Goal: Information Seeking & Learning: Learn about a topic

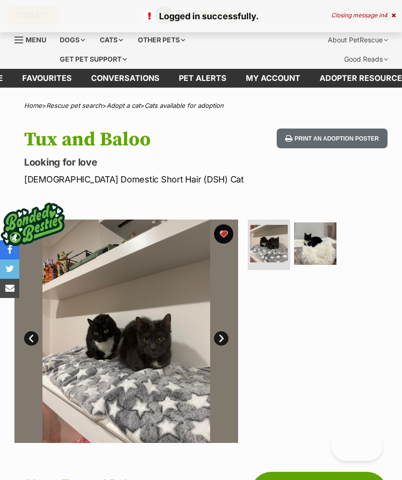
click at [395, 13] on icon at bounding box center [393, 16] width 4 height 6
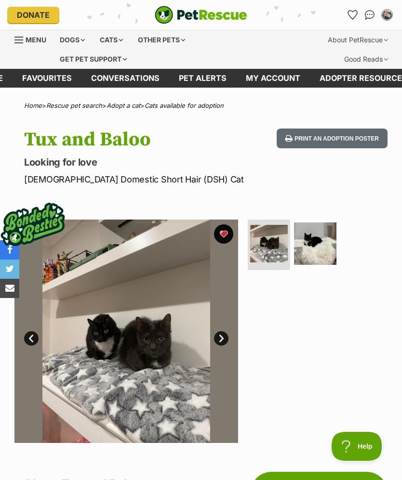
click at [353, 13] on icon "Favourites" at bounding box center [352, 15] width 9 height 9
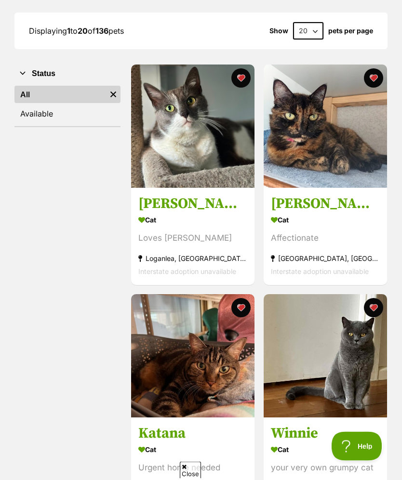
scroll to position [152, 0]
click at [354, 139] on img at bounding box center [324, 126] width 123 height 123
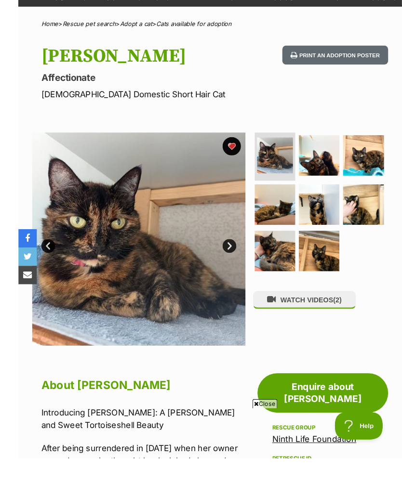
scroll to position [101, 0]
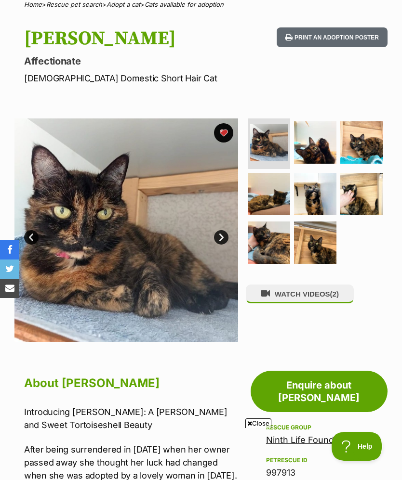
click at [273, 136] on img at bounding box center [269, 143] width 38 height 38
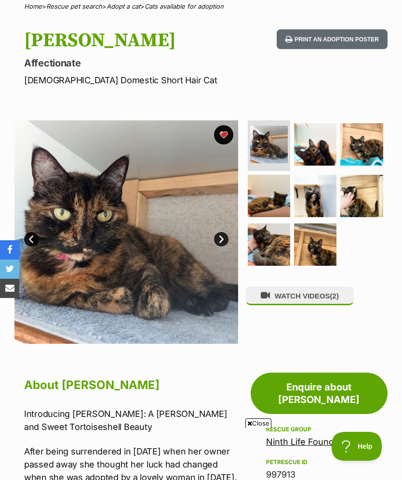
scroll to position [100, 0]
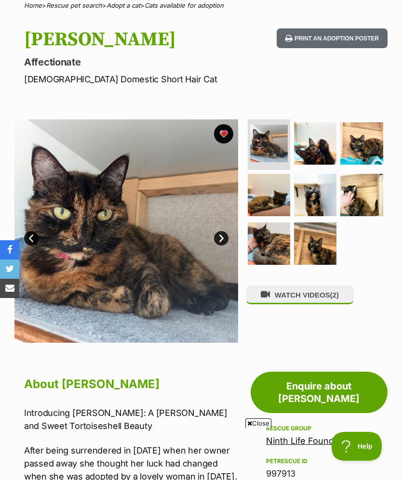
click at [170, 263] on img at bounding box center [125, 230] width 223 height 223
click at [267, 311] on div "WATCH VIDEOS (2)" at bounding box center [317, 230] width 142 height 223
click at [316, 145] on img at bounding box center [315, 143] width 42 height 42
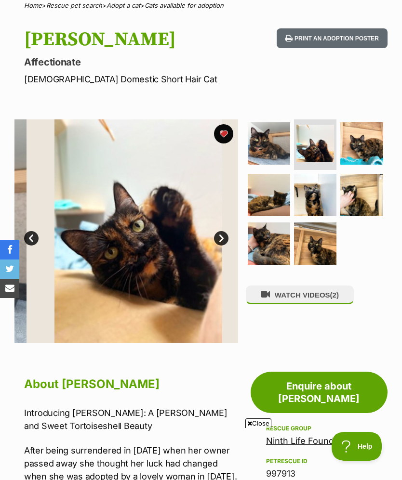
scroll to position [0, 0]
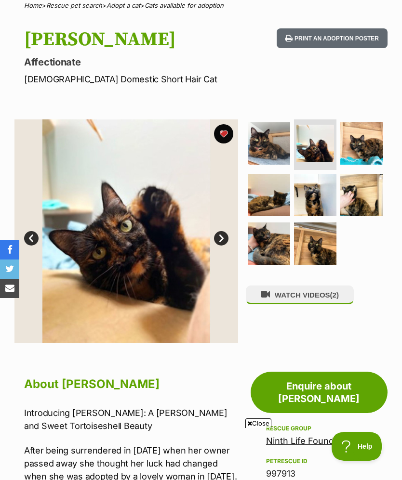
click at [273, 150] on img at bounding box center [268, 143] width 42 height 42
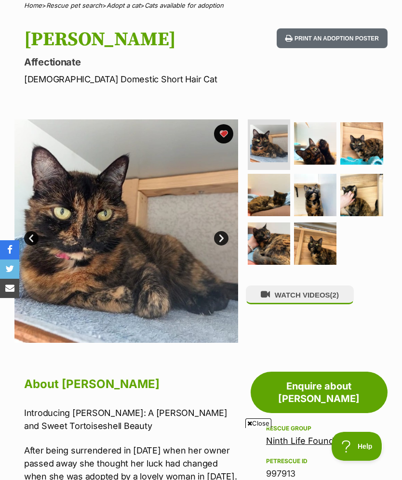
click at [320, 145] on img at bounding box center [315, 143] width 42 height 42
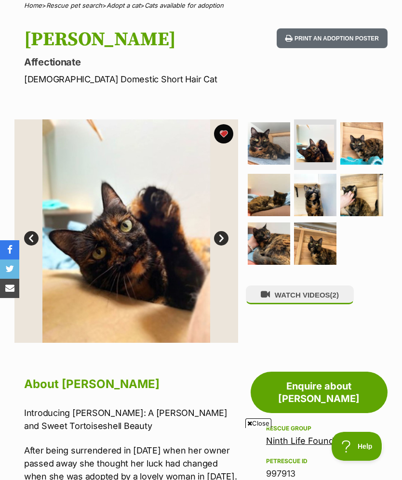
click at [363, 142] on img at bounding box center [361, 143] width 42 height 42
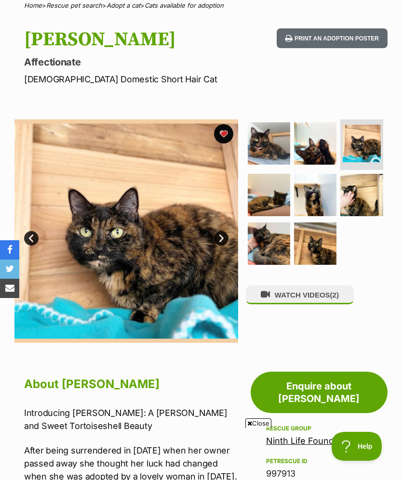
click at [273, 204] on img at bounding box center [268, 195] width 42 height 42
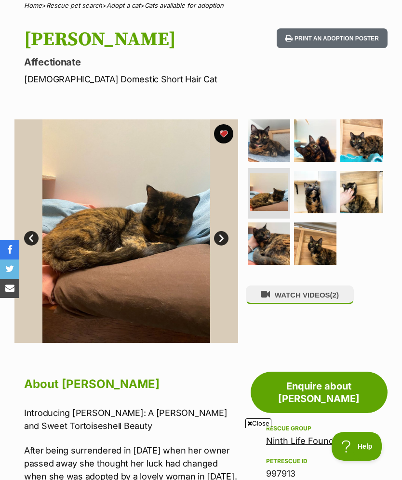
click at [320, 195] on img at bounding box center [315, 192] width 42 height 42
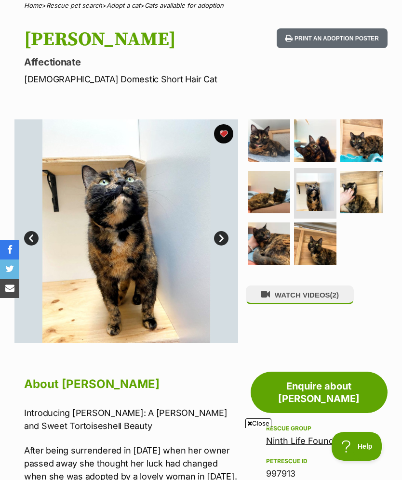
click at [367, 141] on img at bounding box center [361, 140] width 42 height 42
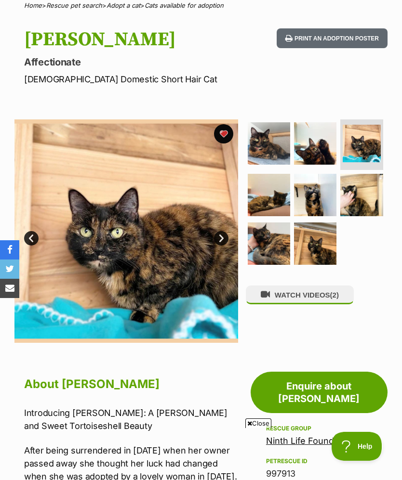
click at [363, 187] on img at bounding box center [361, 195] width 42 height 42
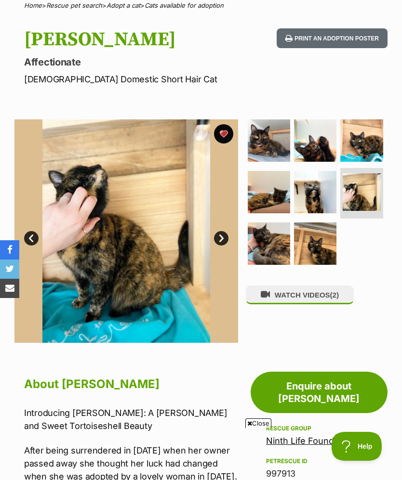
click at [310, 201] on img at bounding box center [315, 192] width 42 height 42
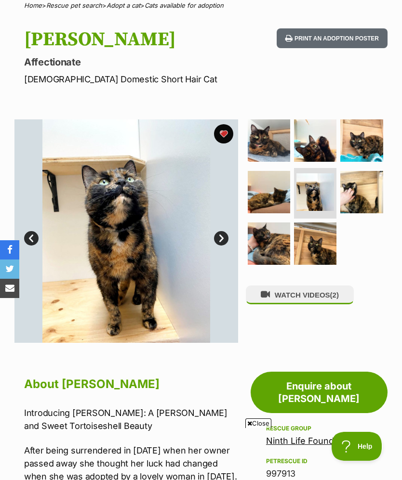
click at [319, 244] on img at bounding box center [315, 243] width 42 height 42
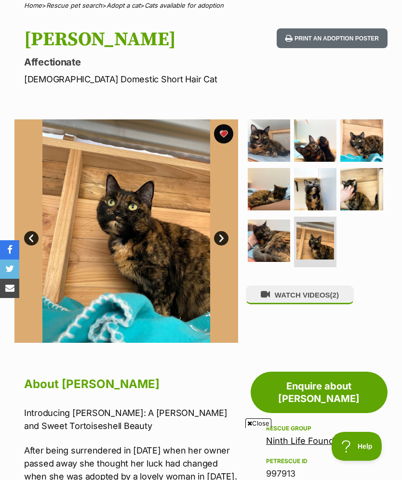
click at [265, 239] on img at bounding box center [268, 241] width 42 height 42
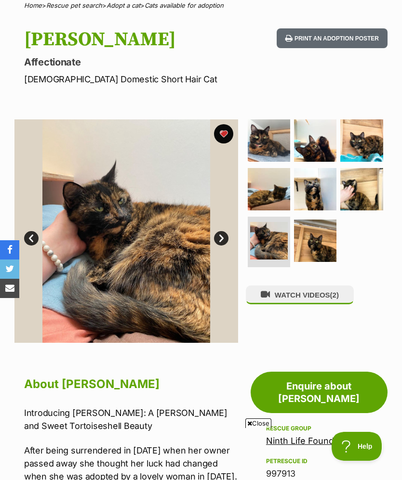
click at [325, 147] on img at bounding box center [315, 140] width 42 height 42
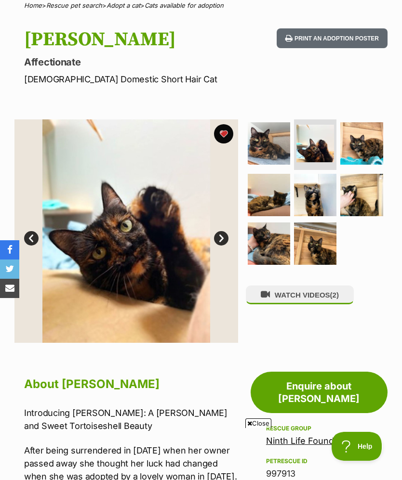
click at [369, 147] on img at bounding box center [361, 143] width 42 height 42
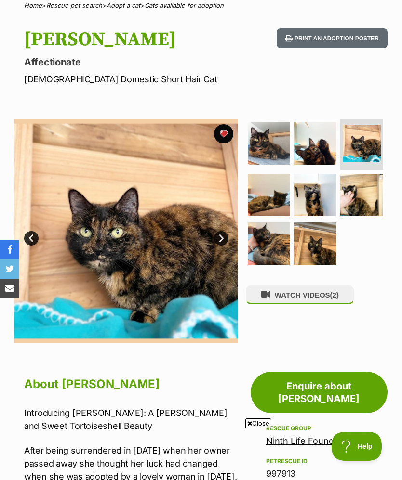
click at [266, 150] on img at bounding box center [268, 143] width 42 height 42
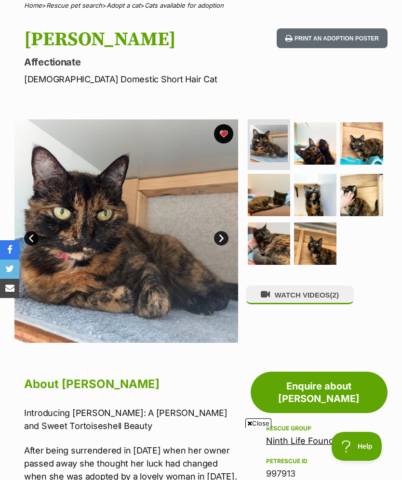
click at [368, 143] on img at bounding box center [361, 143] width 42 height 42
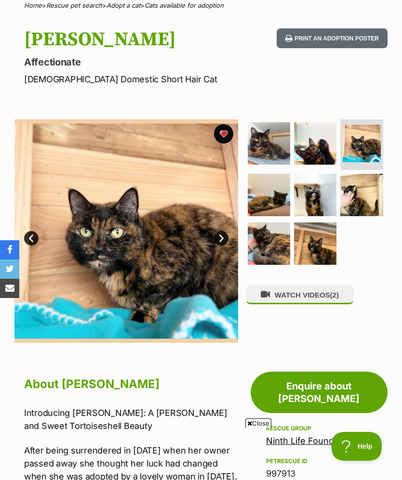
click at [316, 193] on img at bounding box center [315, 195] width 42 height 42
